Goal: Information Seeking & Learning: Learn about a topic

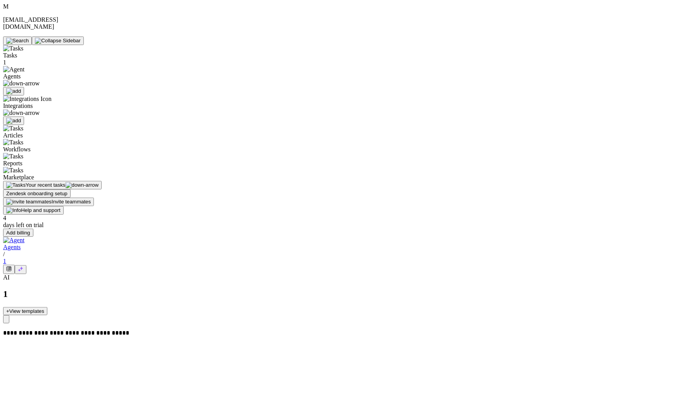
drag, startPoint x: 109, startPoint y: 72, endPoint x: 203, endPoint y: 80, distance: 94.2
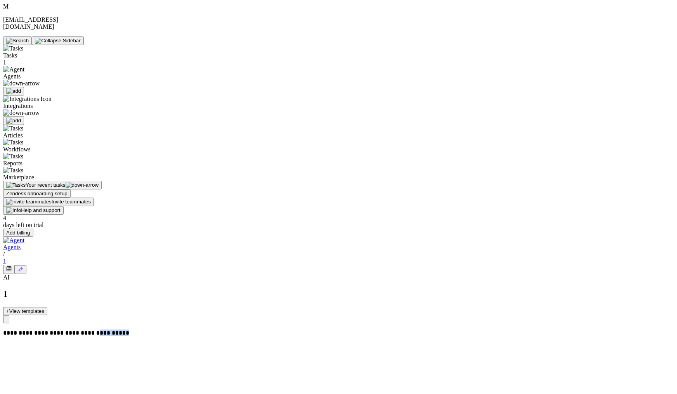
drag, startPoint x: 556, startPoint y: 117, endPoint x: 626, endPoint y: 119, distance: 70.3
drag, startPoint x: 610, startPoint y: 120, endPoint x: 575, endPoint y: 120, distance: 35.3
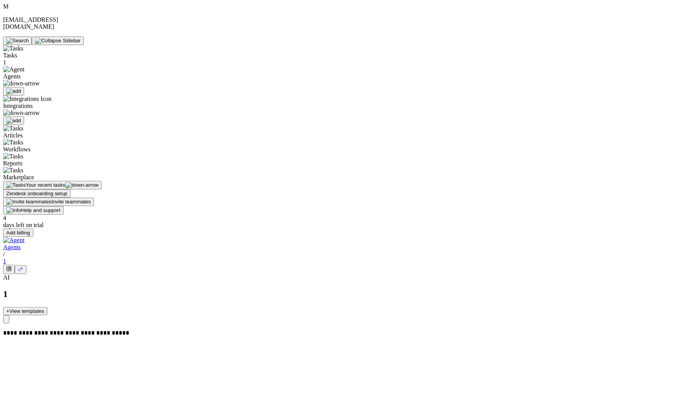
drag, startPoint x: 558, startPoint y: 186, endPoint x: 580, endPoint y: 186, distance: 22.5
drag, startPoint x: 558, startPoint y: 118, endPoint x: 614, endPoint y: 118, distance: 55.9
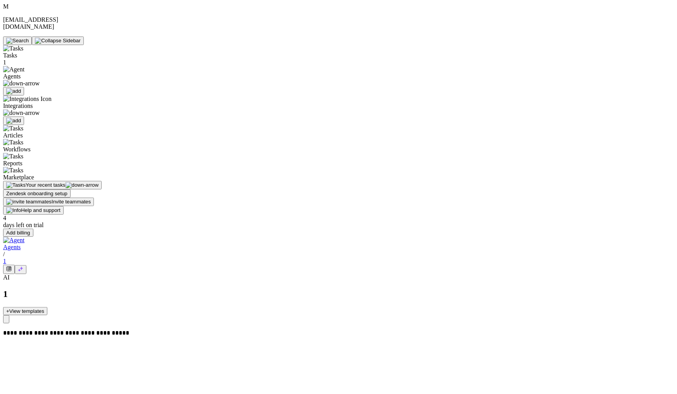
drag, startPoint x: 563, startPoint y: 120, endPoint x: 609, endPoint y: 120, distance: 46.2
drag, startPoint x: 556, startPoint y: 189, endPoint x: 585, endPoint y: 189, distance: 29.1
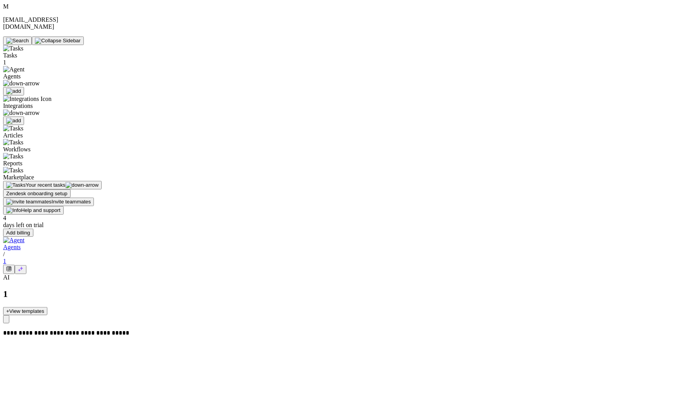
drag, startPoint x: 567, startPoint y: 121, endPoint x: 610, endPoint y: 123, distance: 43.5
drag, startPoint x: 557, startPoint y: 189, endPoint x: 592, endPoint y: 189, distance: 35.7
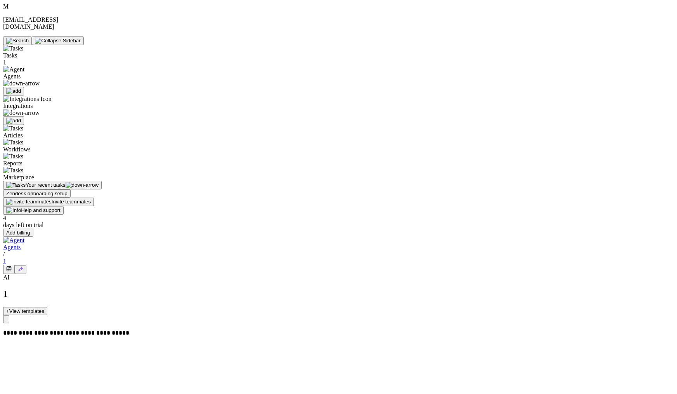
drag, startPoint x: 565, startPoint y: 119, endPoint x: 604, endPoint y: 119, distance: 40.0
drag, startPoint x: 559, startPoint y: 189, endPoint x: 583, endPoint y: 189, distance: 23.3
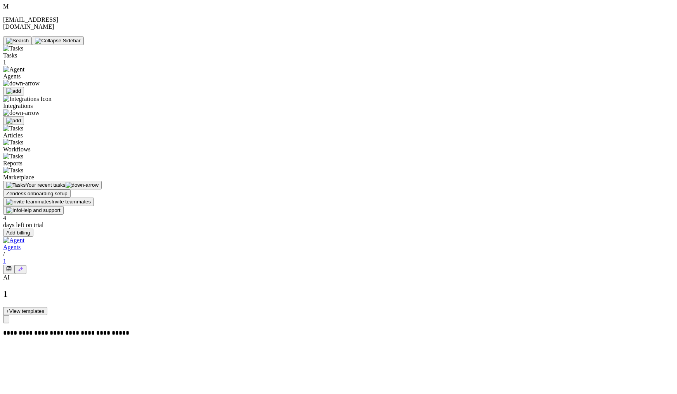
drag, startPoint x: 617, startPoint y: 118, endPoint x: 556, endPoint y: 120, distance: 60.2
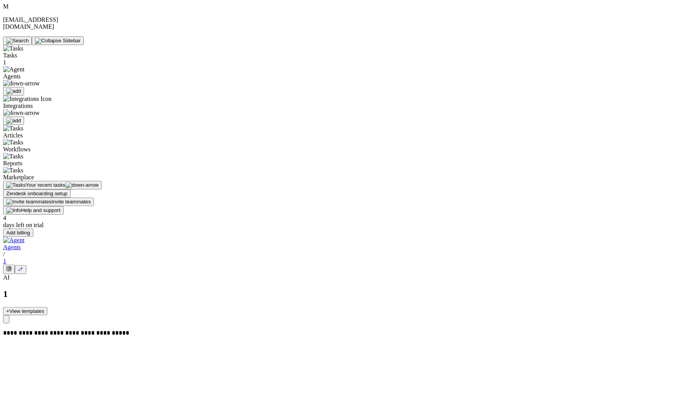
drag, startPoint x: 565, startPoint y: 119, endPoint x: 610, endPoint y: 119, distance: 45.4
drag, startPoint x: 594, startPoint y: 117, endPoint x: 608, endPoint y: 117, distance: 14.0
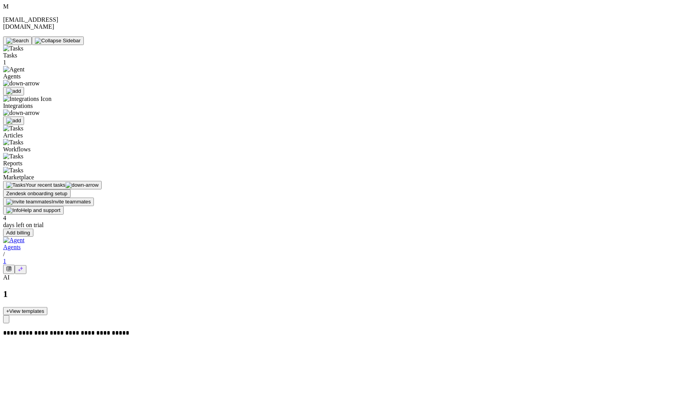
drag, startPoint x: 566, startPoint y: 120, endPoint x: 611, endPoint y: 120, distance: 45.0
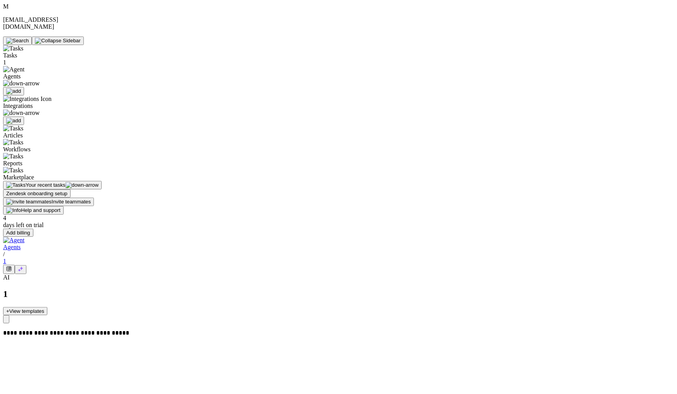
drag, startPoint x: 586, startPoint y: 190, endPoint x: 580, endPoint y: 187, distance: 6.9
drag, startPoint x: 594, startPoint y: 71, endPoint x: 593, endPoint y: 237, distance: 166.1
